Goal: Task Accomplishment & Management: Manage account settings

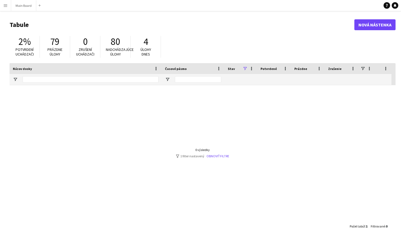
click at [6, 4] on app-icon "Menu" at bounding box center [5, 5] width 4 height 4
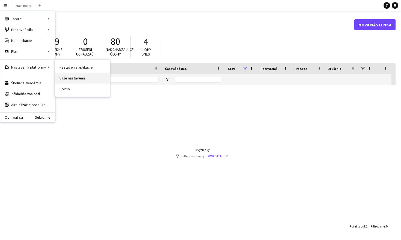
click at [72, 81] on link "Vaše nastavenia" at bounding box center [82, 78] width 55 height 11
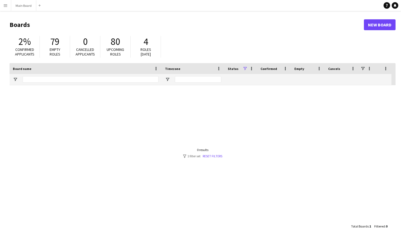
click at [7, 3] on button "Menu" at bounding box center [5, 5] width 11 height 11
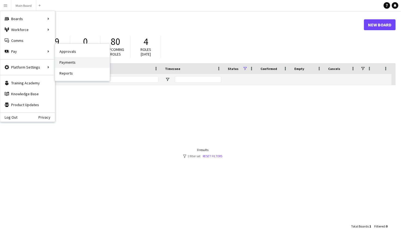
click at [84, 63] on link "Payments" at bounding box center [82, 62] width 55 height 11
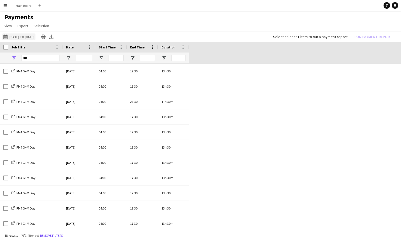
click at [35, 38] on button "[DATE] to [DATE] [DATE] to [DATE]" at bounding box center [18, 37] width 33 height 7
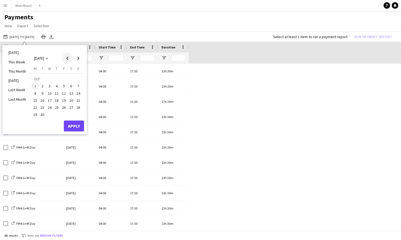
click at [67, 58] on span "Previous month" at bounding box center [67, 58] width 11 height 11
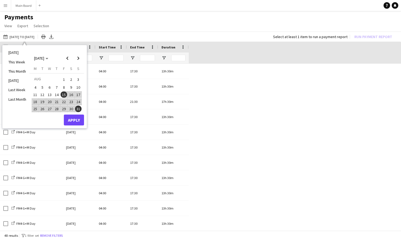
click at [69, 94] on span "16" at bounding box center [71, 95] width 7 height 7
click at [79, 58] on span "Next month" at bounding box center [78, 58] width 11 height 11
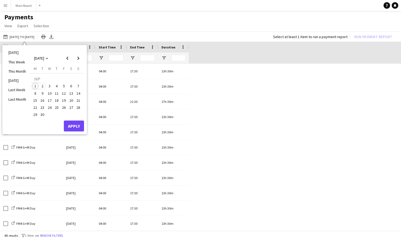
click at [41, 87] on span "2" at bounding box center [42, 86] width 7 height 7
click at [78, 127] on button "Apply" at bounding box center [74, 126] width 20 height 11
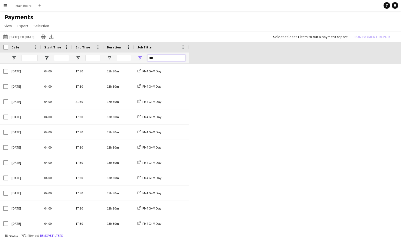
click at [165, 59] on input "***" at bounding box center [166, 58] width 38 height 7
drag, startPoint x: 165, startPoint y: 59, endPoint x: 139, endPoint y: 59, distance: 26.2
click at [139, 59] on div "***" at bounding box center [161, 58] width 55 height 11
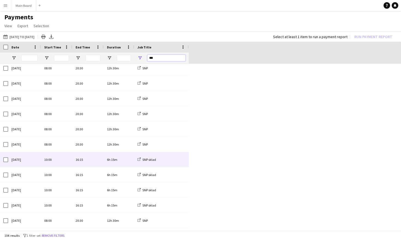
scroll to position [473, 0]
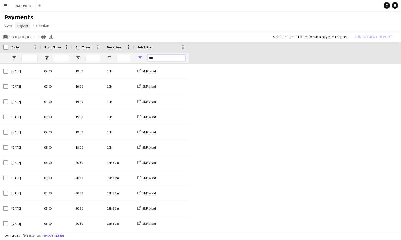
type input "***"
click at [17, 26] on span "Export" at bounding box center [22, 25] width 11 height 5
click at [38, 37] on span "Export as XLSX" at bounding box center [32, 37] width 24 height 5
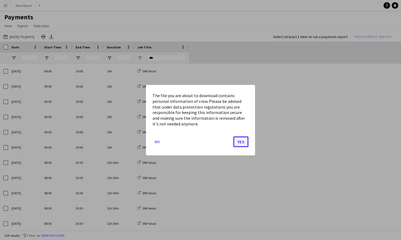
click at [241, 144] on button "Yes" at bounding box center [240, 141] width 15 height 11
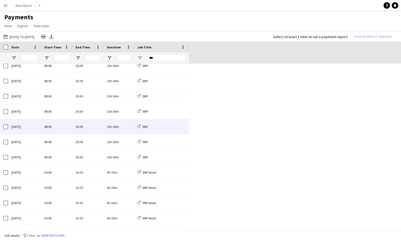
scroll to position [442, 0]
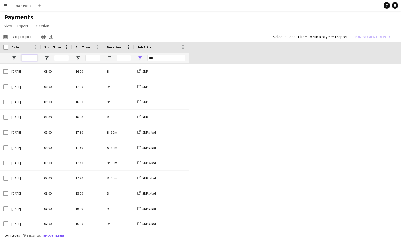
click at [31, 58] on input "Date Filter Input" at bounding box center [29, 58] width 16 height 7
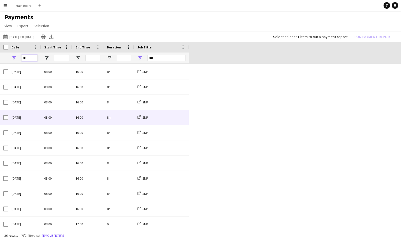
scroll to position [0, 0]
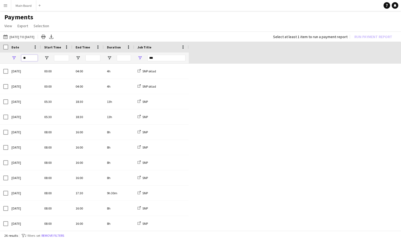
type input "**"
click at [56, 46] on span "Start Time" at bounding box center [52, 47] width 17 height 4
click at [66, 47] on span at bounding box center [66, 47] width 5 height 5
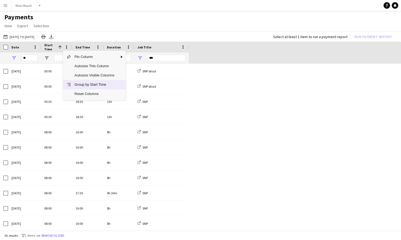
click at [84, 86] on span "Group by Start Time" at bounding box center [94, 84] width 46 height 9
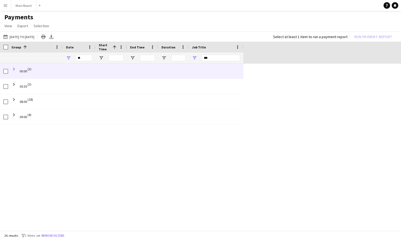
click at [14, 69] on span at bounding box center [13, 69] width 5 height 5
click at [11, 68] on span at bounding box center [13, 69] width 5 height 5
click at [13, 68] on span at bounding box center [13, 69] width 5 height 5
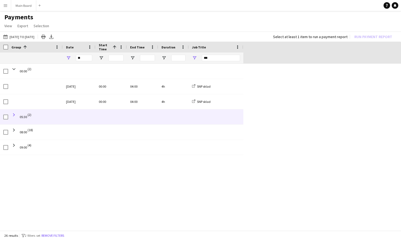
click at [13, 115] on span at bounding box center [13, 115] width 5 height 5
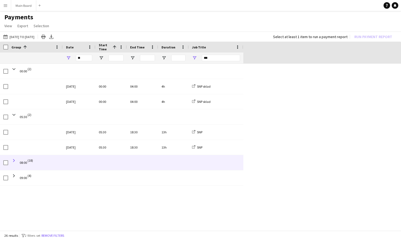
click at [14, 161] on span at bounding box center [13, 160] width 5 height 5
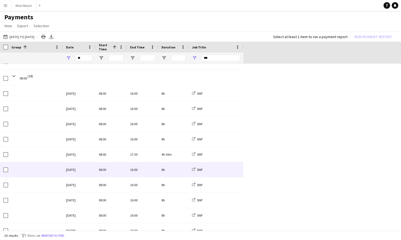
scroll to position [91, 0]
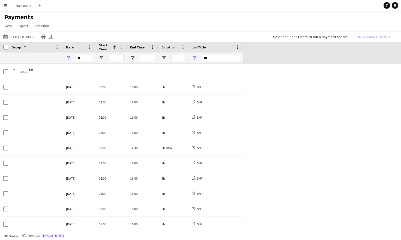
click at [123, 47] on span at bounding box center [121, 47] width 5 height 5
click at [155, 45] on span at bounding box center [152, 47] width 5 height 5
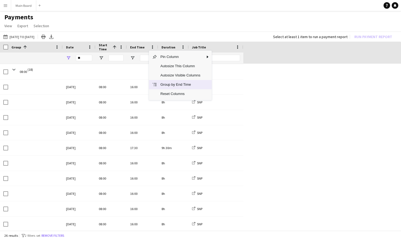
click at [183, 83] on span "Group by End Time" at bounding box center [180, 84] width 46 height 9
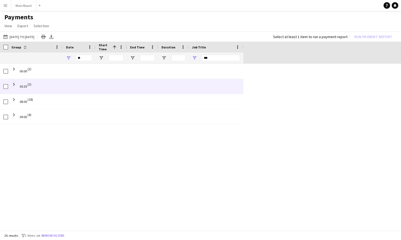
scroll to position [0, 0]
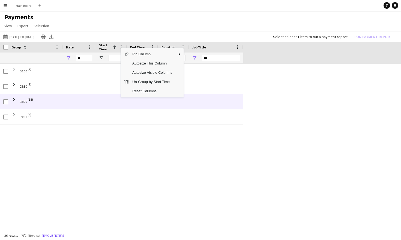
click at [28, 100] on span "(18)" at bounding box center [30, 99] width 5 height 11
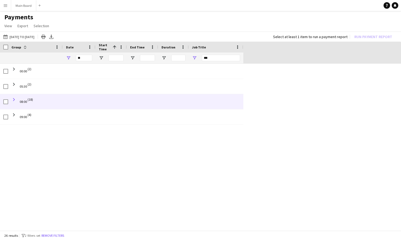
click at [12, 100] on span at bounding box center [13, 99] width 5 height 5
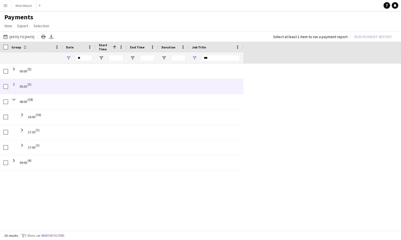
click at [14, 84] on span at bounding box center [13, 84] width 5 height 5
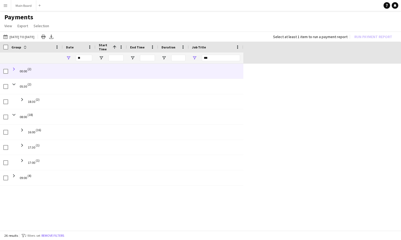
click at [14, 69] on span at bounding box center [13, 69] width 5 height 5
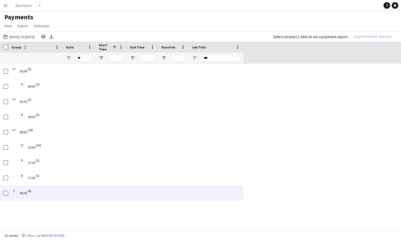
click at [13, 190] on span at bounding box center [13, 191] width 5 height 5
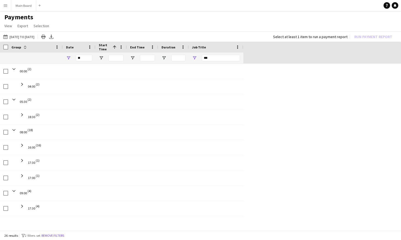
click at [7, 7] on app-icon "Menu" at bounding box center [5, 5] width 4 height 4
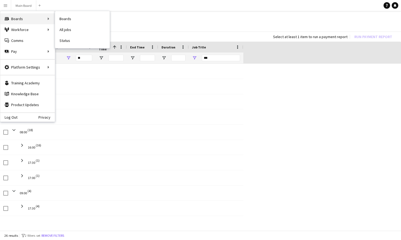
click at [17, 17] on div "Boards Boards" at bounding box center [27, 18] width 55 height 11
click at [42, 20] on div "Boards Boards" at bounding box center [27, 18] width 55 height 11
click at [62, 20] on link "Boards" at bounding box center [82, 18] width 55 height 11
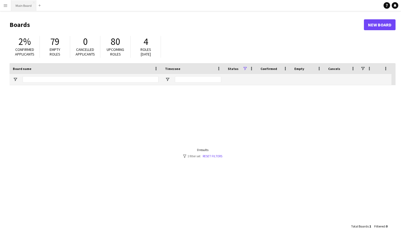
click at [23, 4] on button "Main Board Close" at bounding box center [23, 5] width 25 height 11
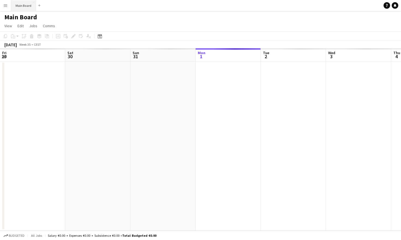
scroll to position [0, 130]
